Goal: Task Accomplishment & Management: Manage account settings

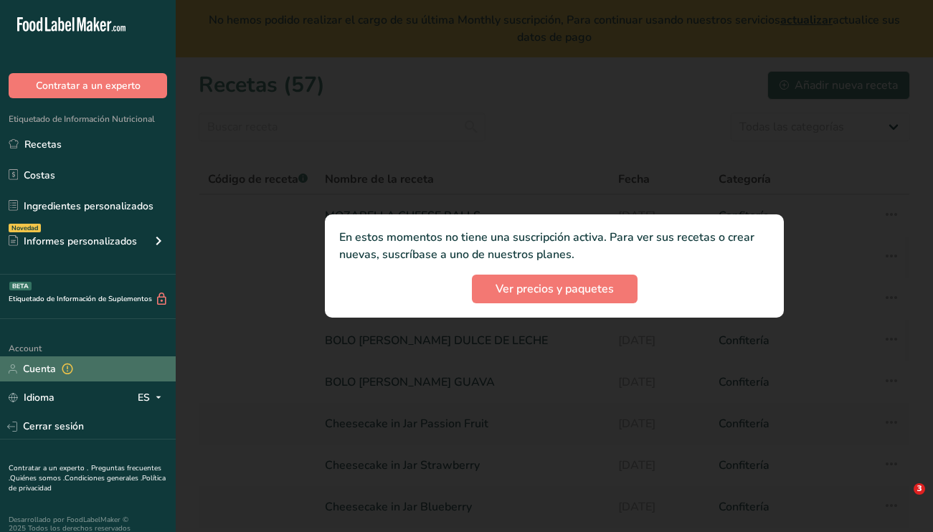
click at [48, 371] on link "Cuenta" at bounding box center [88, 368] width 176 height 25
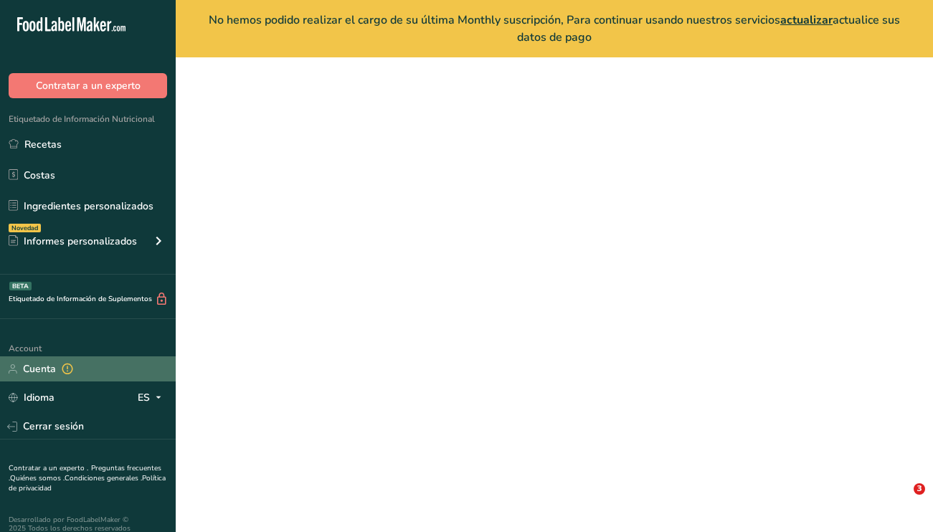
click at [42, 371] on link "Cuenta" at bounding box center [88, 368] width 176 height 25
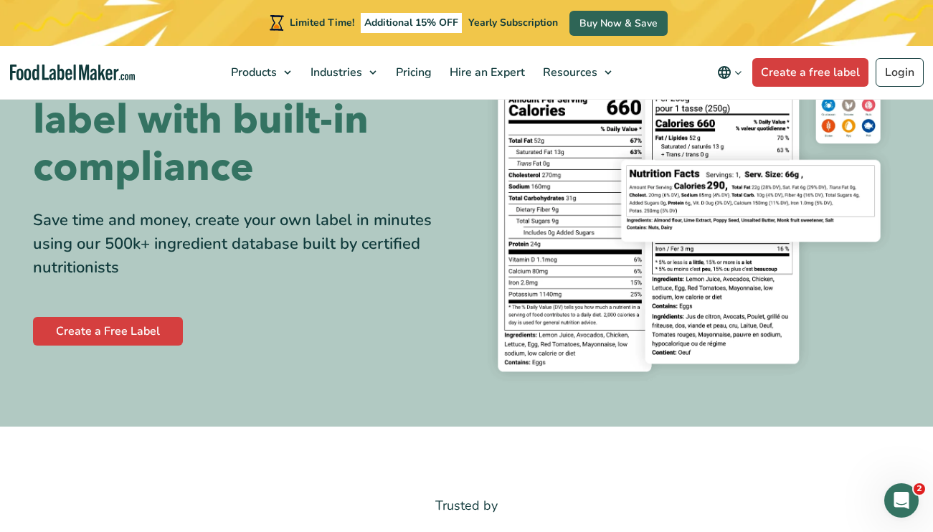
click at [617, 27] on link "Buy Now & Save" at bounding box center [618, 23] width 98 height 25
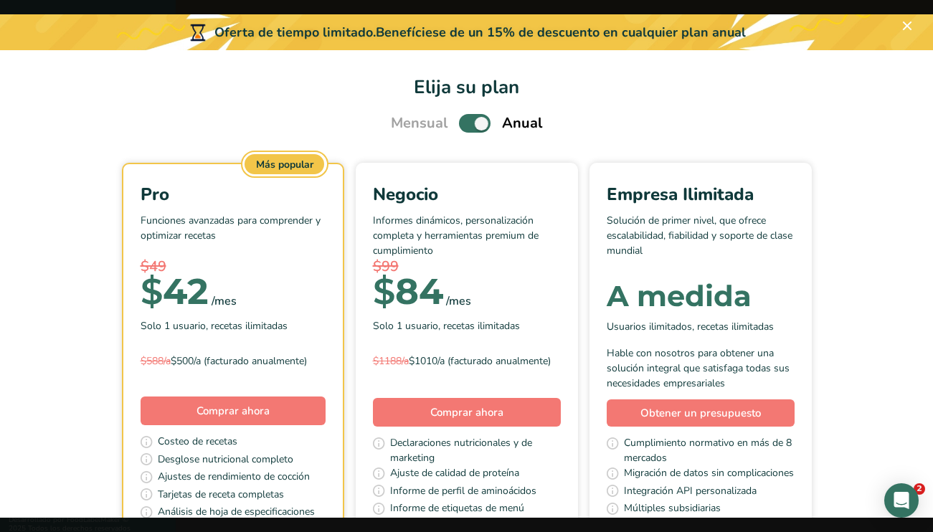
click at [484, 123] on span "Pick Your Pricing Plan Modal" at bounding box center [475, 123] width 32 height 18
click at [468, 123] on input "Pick Your Pricing Plan Modal" at bounding box center [463, 123] width 9 height 9
checkbox input "false"
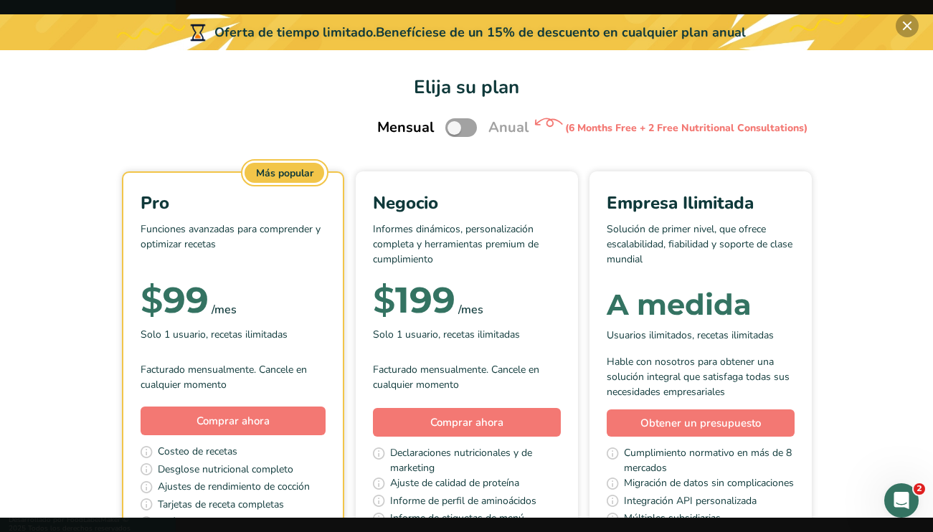
click at [910, 27] on button "Pick Your Pricing Plan Modal" at bounding box center [907, 25] width 23 height 23
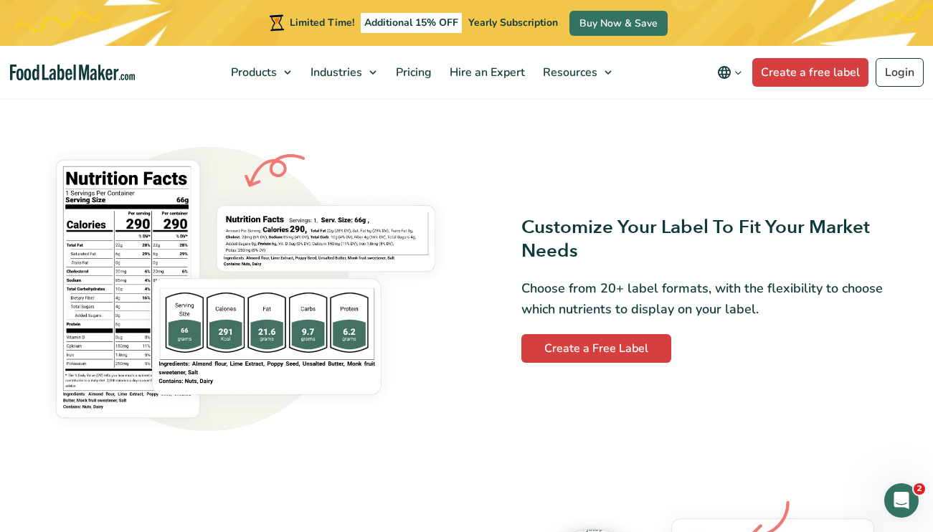
scroll to position [1147, 0]
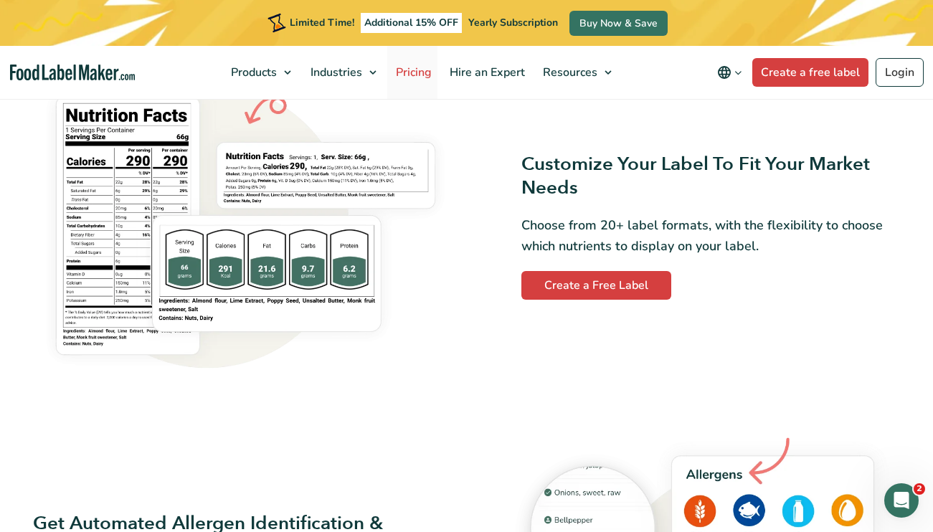
click at [408, 70] on span "Pricing" at bounding box center [413, 73] width 42 height 16
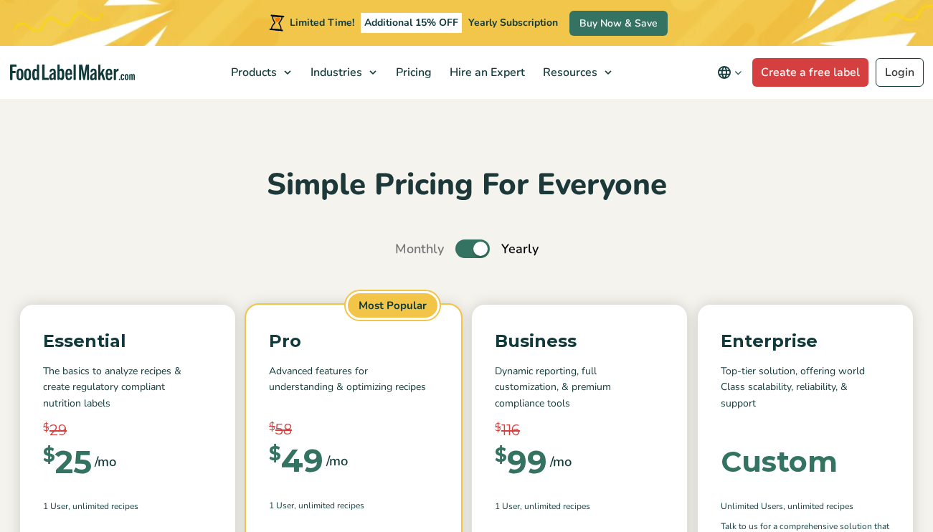
click at [407, 247] on input "Toggle" at bounding box center [402, 249] width 9 height 9
checkbox input "false"
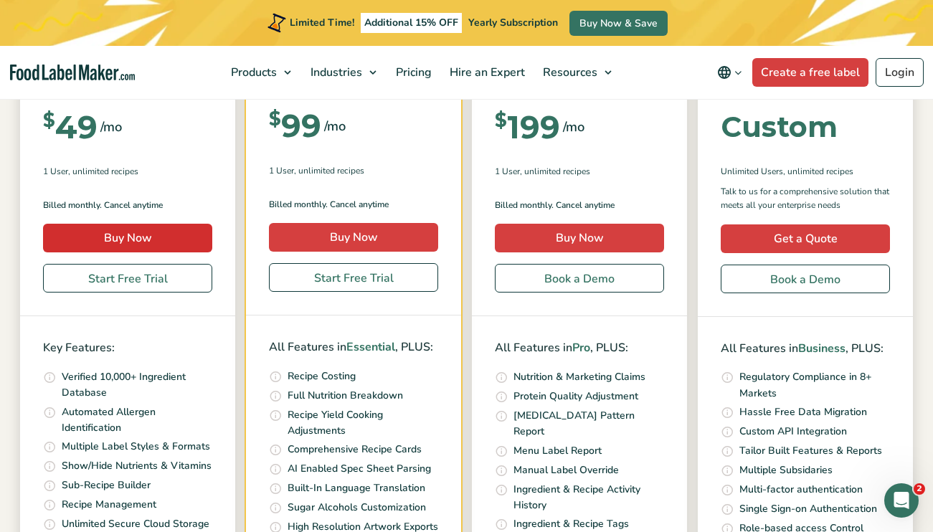
scroll to position [351, 0]
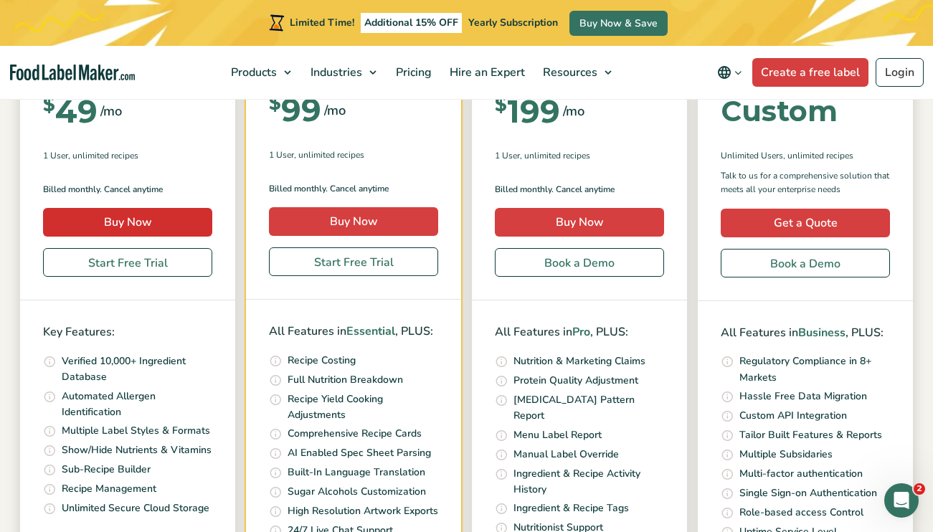
click at [186, 217] on link "Buy Now" at bounding box center [127, 222] width 169 height 29
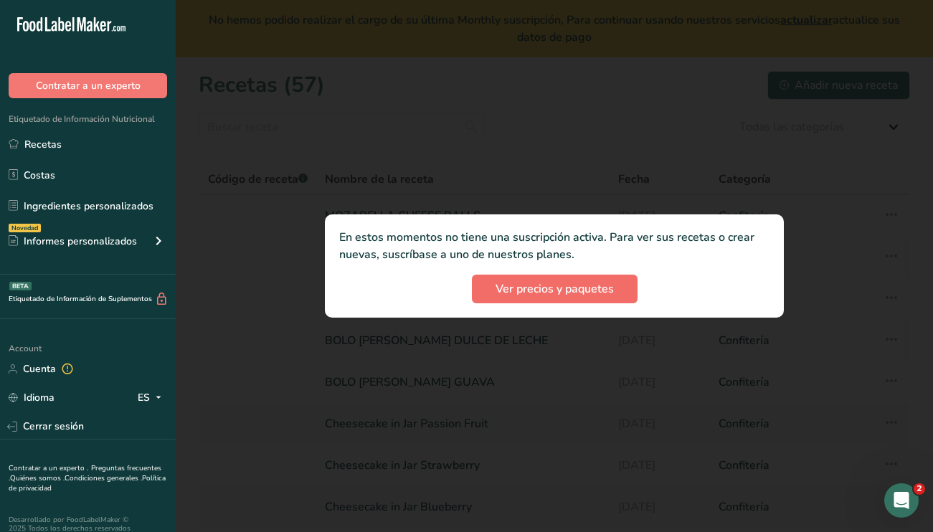
click at [591, 287] on span "Ver precios y paquetes" at bounding box center [555, 288] width 118 height 17
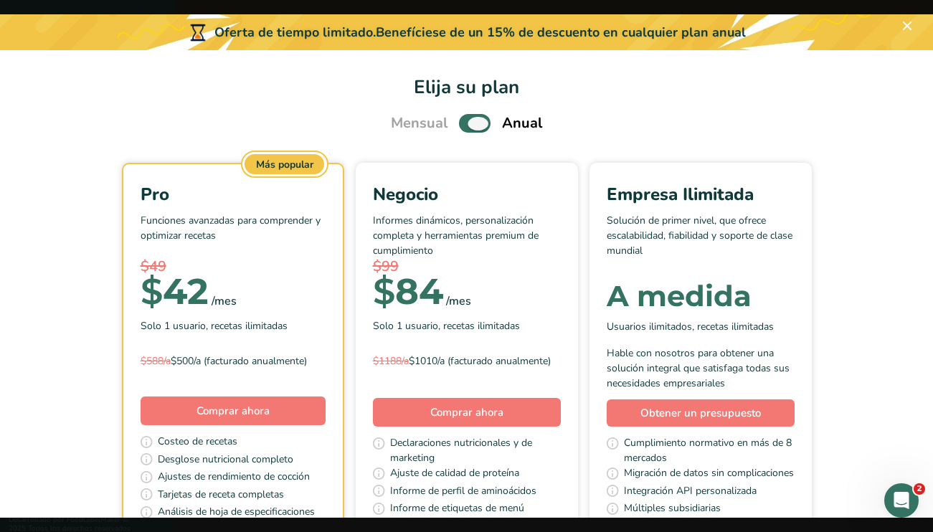
click at [482, 125] on span "Pick Your Pricing Plan Modal" at bounding box center [475, 123] width 32 height 18
click at [468, 125] on input "Pick Your Pricing Plan Modal" at bounding box center [463, 123] width 9 height 9
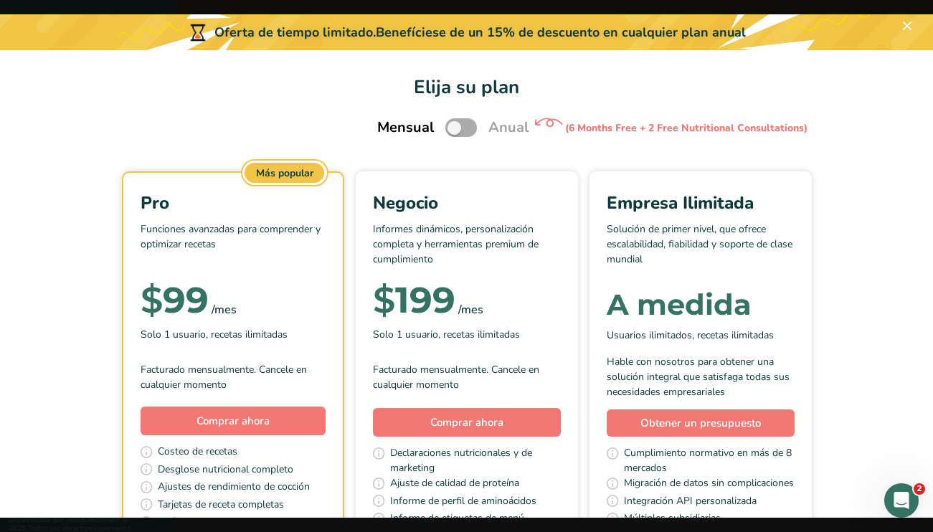
click at [466, 125] on span "Pick Your Pricing Plan Modal" at bounding box center [461, 127] width 32 height 18
click at [455, 125] on input "Pick Your Pricing Plan Modal" at bounding box center [449, 127] width 9 height 9
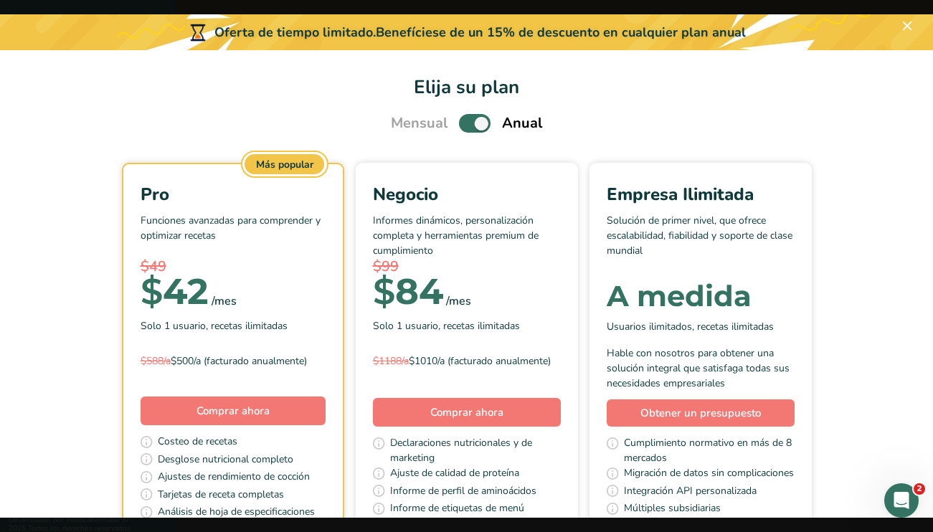
click at [479, 121] on span "Pick Your Pricing Plan Modal" at bounding box center [475, 123] width 32 height 18
click at [468, 121] on input "Pick Your Pricing Plan Modal" at bounding box center [463, 123] width 9 height 9
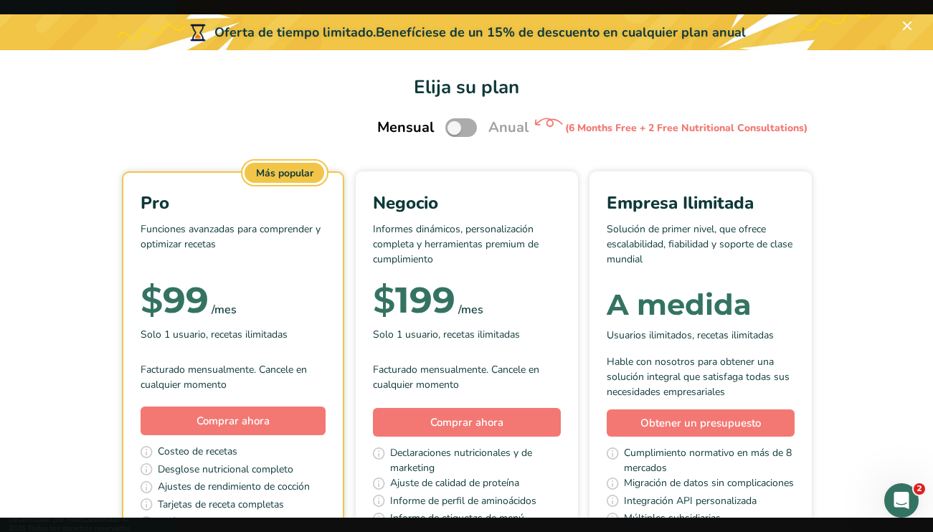
click at [477, 121] on label "Pick Your Pricing Plan Modal" at bounding box center [461, 127] width 32 height 18
click at [455, 123] on input "Pick Your Pricing Plan Modal" at bounding box center [449, 127] width 9 height 9
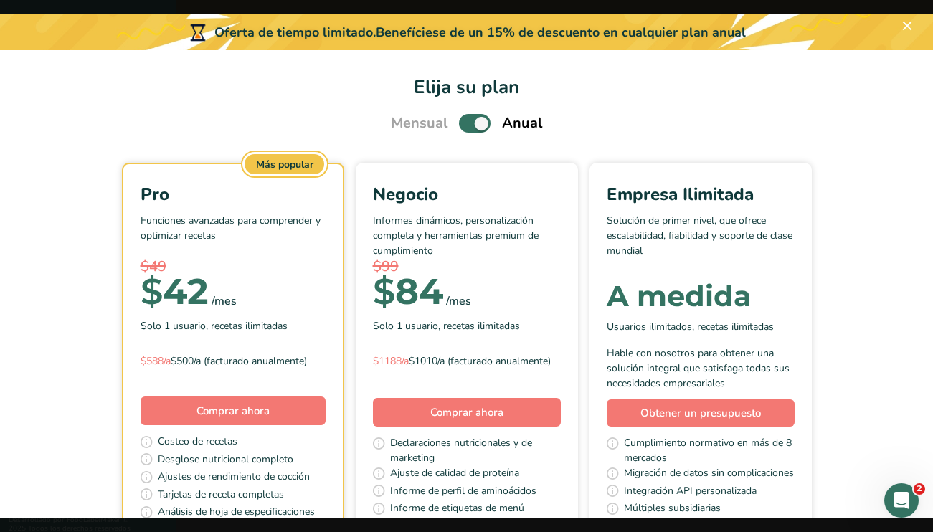
click at [474, 123] on span "Pick Your Pricing Plan Modal" at bounding box center [475, 123] width 32 height 18
click at [468, 123] on input "Pick Your Pricing Plan Modal" at bounding box center [463, 123] width 9 height 9
checkbox input "false"
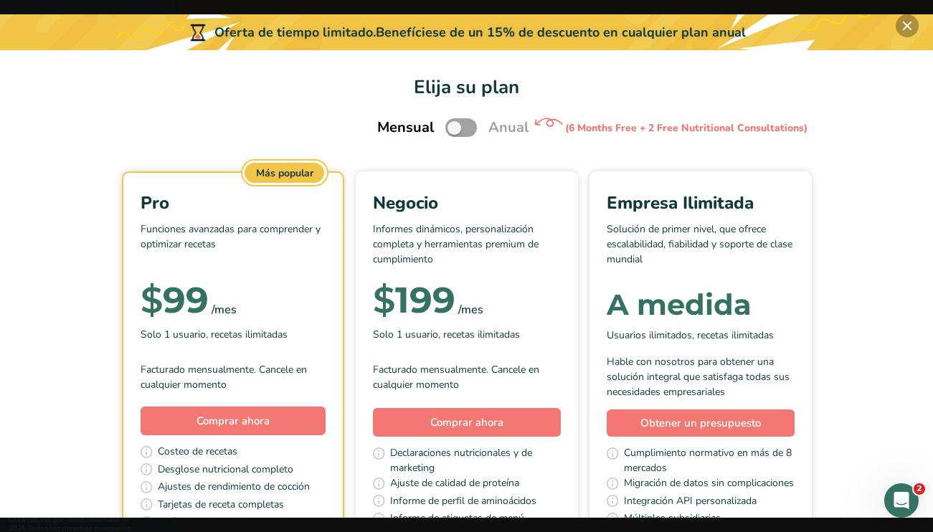
click at [907, 22] on button "Pick Your Pricing Plan Modal" at bounding box center [907, 25] width 23 height 23
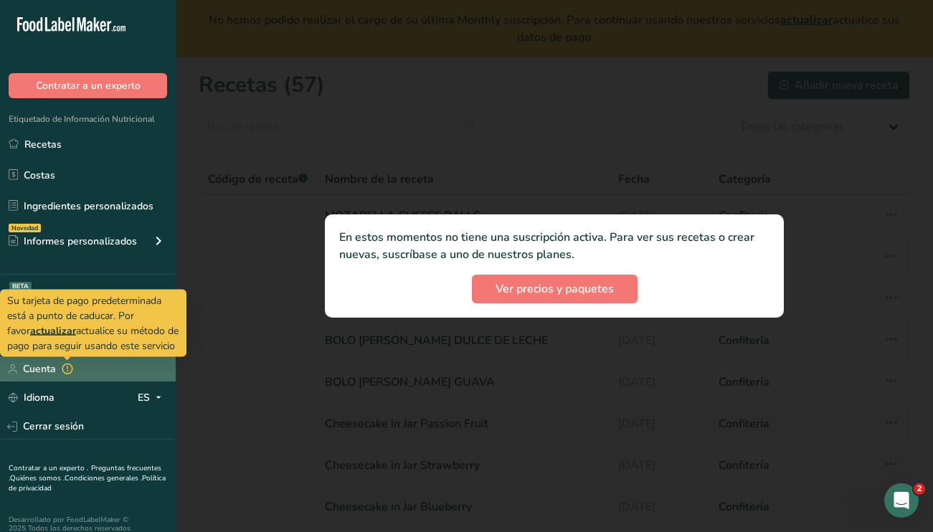
click at [73, 374] on icon at bounding box center [67, 369] width 13 height 20
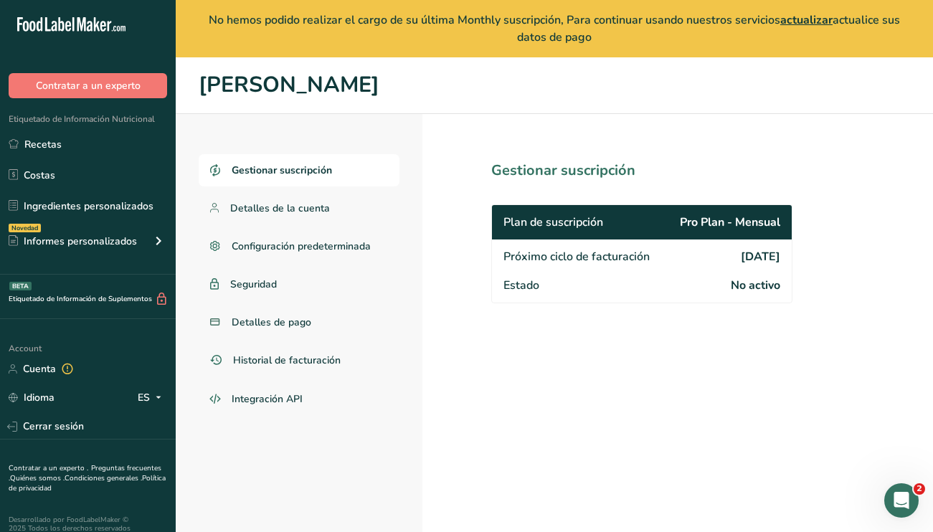
click at [532, 293] on span "Estado" at bounding box center [521, 285] width 36 height 17
click at [283, 164] on span "Gestionar suscripción" at bounding box center [282, 170] width 100 height 15
click at [283, 406] on span "Integración API" at bounding box center [268, 399] width 72 height 15
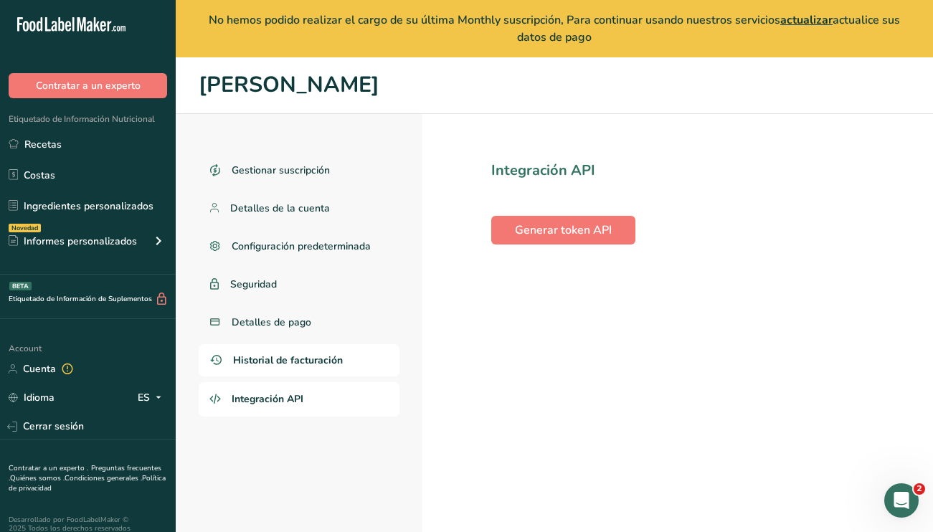
click at [328, 372] on link "Historial de facturación" at bounding box center [299, 360] width 201 height 32
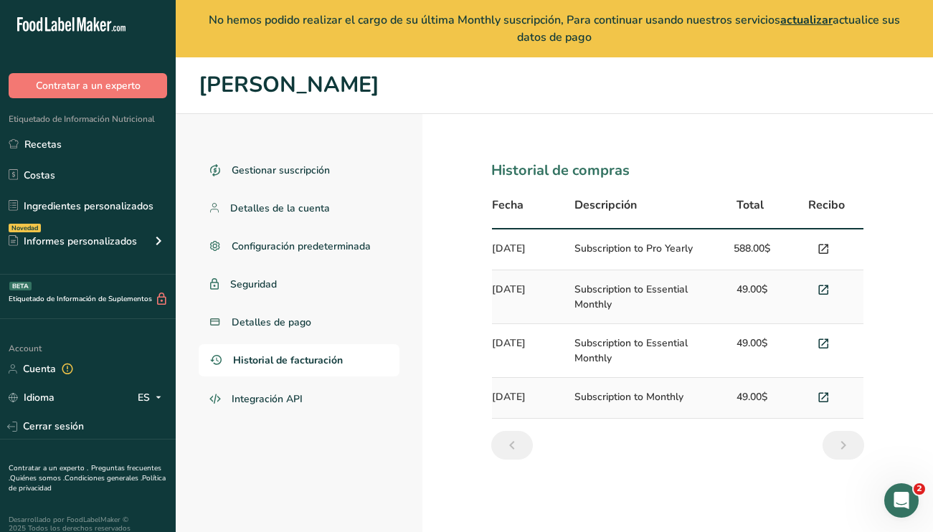
click at [825, 251] on icon at bounding box center [823, 250] width 13 height 20
click at [281, 328] on span "Detalles de pago" at bounding box center [272, 322] width 80 height 15
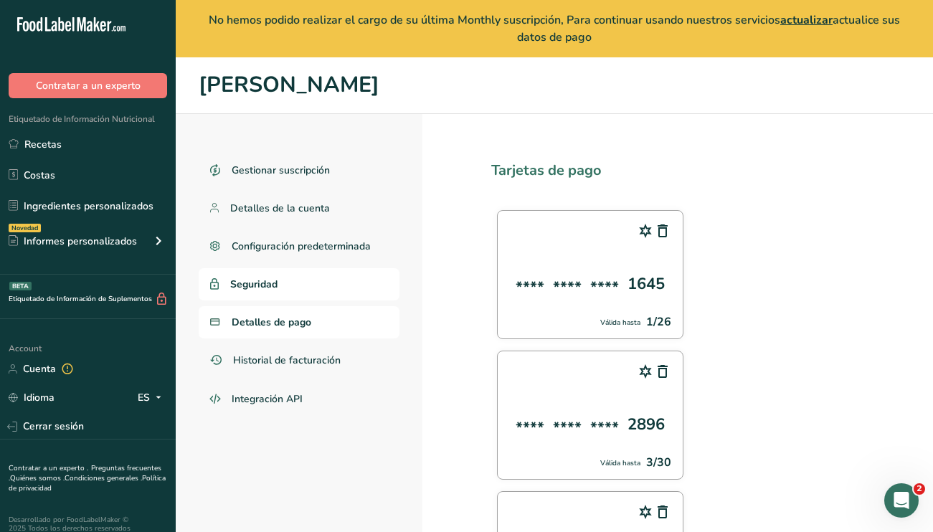
click at [265, 279] on span "Seguridad" at bounding box center [253, 284] width 47 height 15
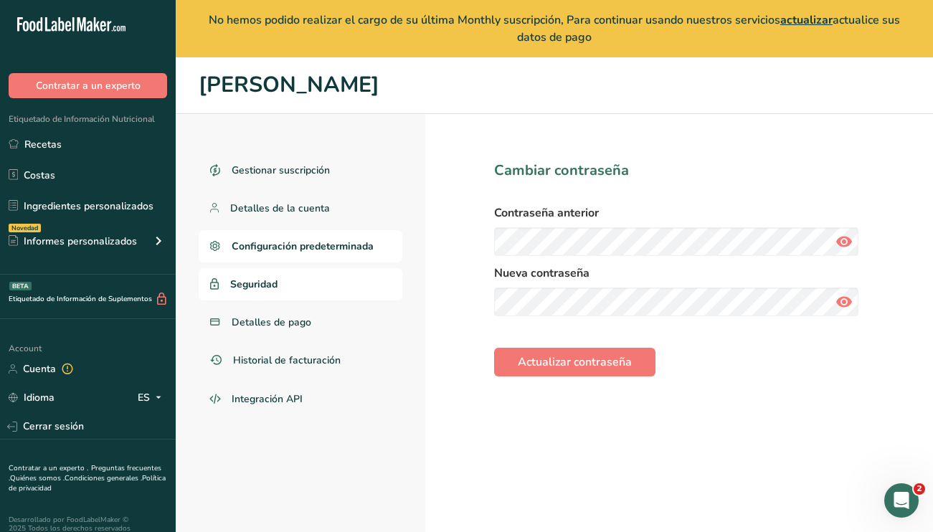
click at [308, 240] on span "Configuración predeterminada" at bounding box center [303, 246] width 142 height 15
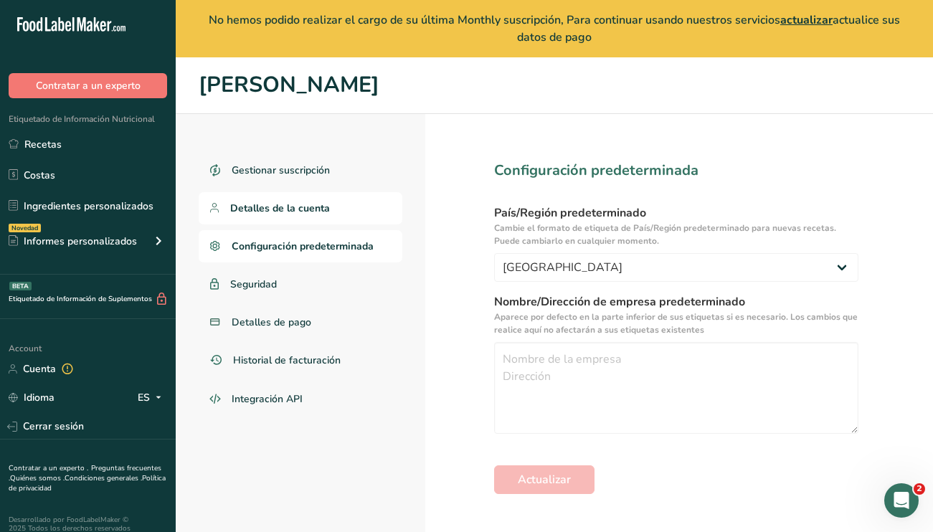
click at [301, 213] on span "Detalles de la cuenta" at bounding box center [280, 208] width 100 height 15
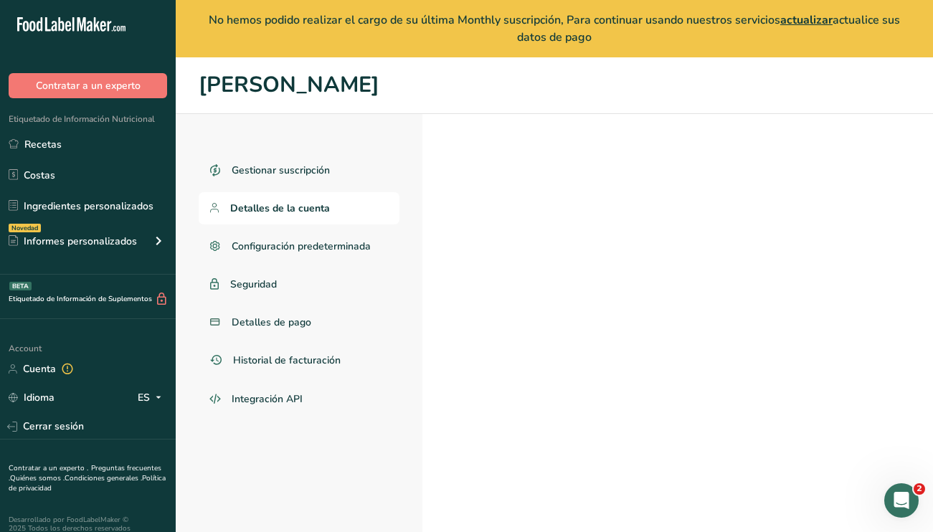
select select "2"
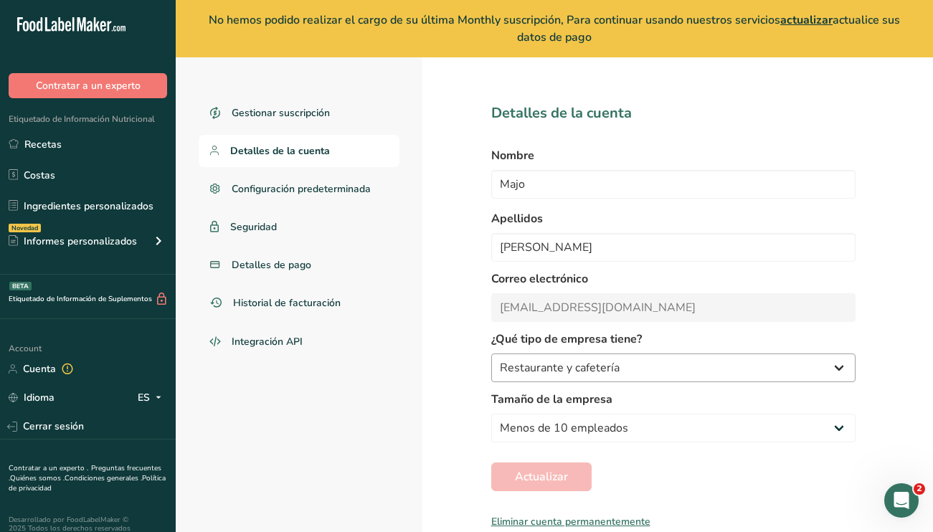
scroll to position [57, 0]
click at [290, 107] on span "Gestionar suscripción" at bounding box center [282, 112] width 100 height 15
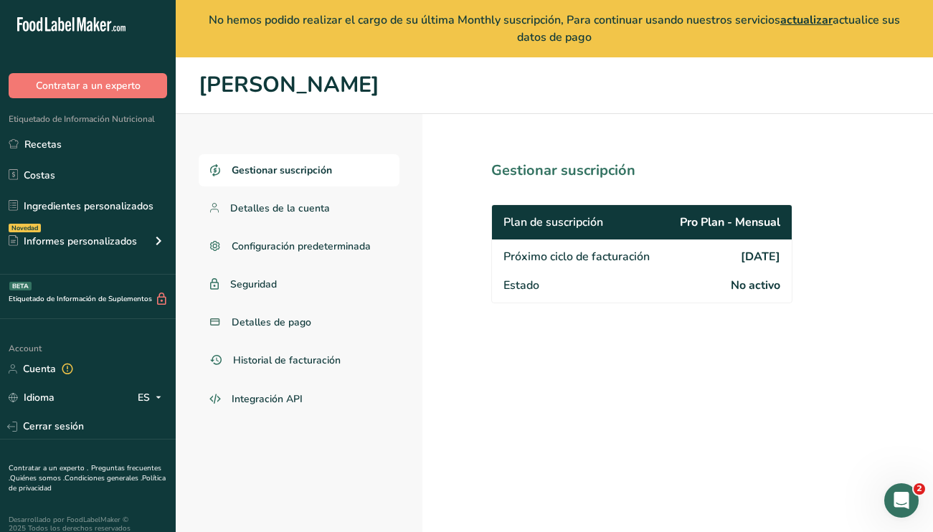
click at [597, 16] on span "No hemos podido realizar el cargo de su última Monthly suscripción, Para contin…" at bounding box center [554, 28] width 691 height 33
click at [813, 19] on span "actualizar" at bounding box center [806, 20] width 52 height 16
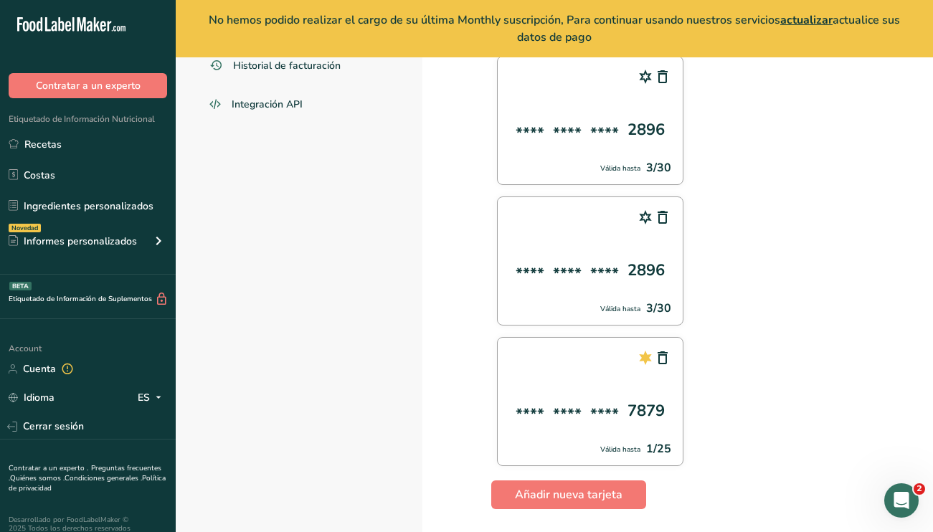
scroll to position [294, 0]
click at [572, 493] on span "Añadir nueva tarjeta" at bounding box center [569, 495] width 108 height 17
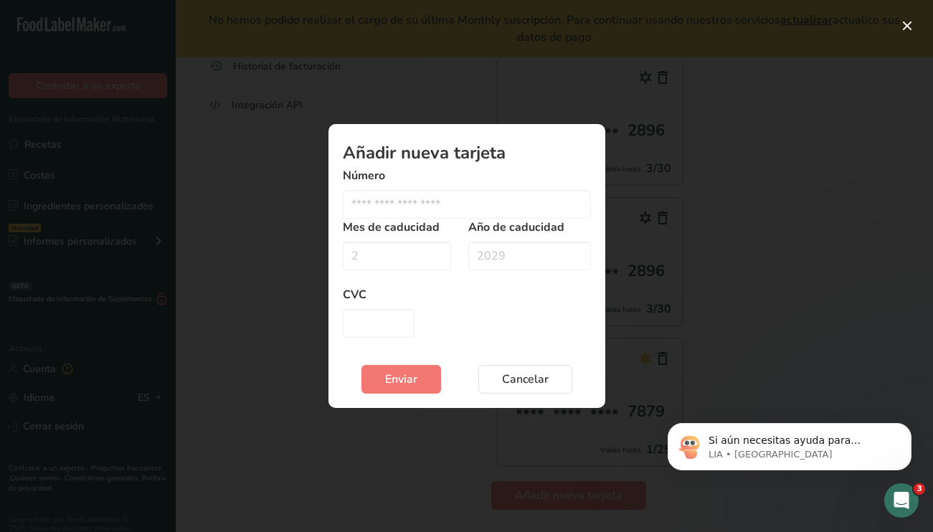
scroll to position [0, 0]
